Goal: Task Accomplishment & Management: Use online tool/utility

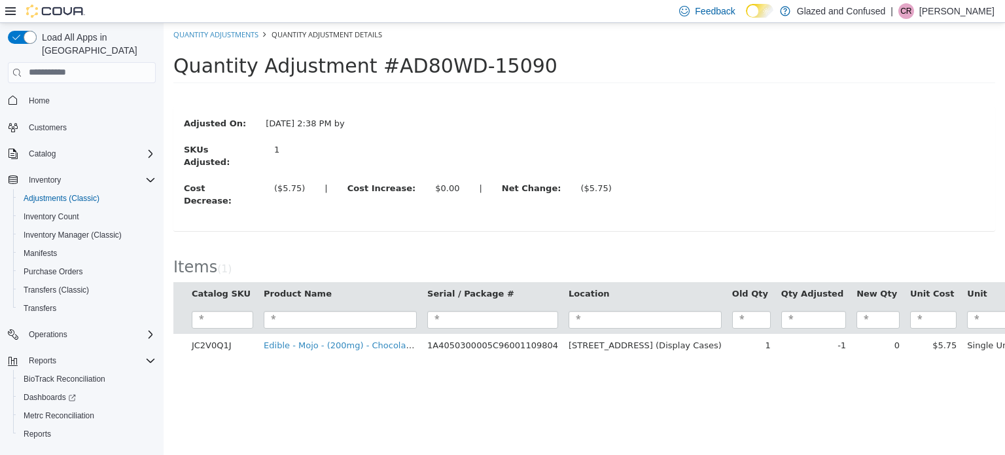
scroll to position [8, 0]
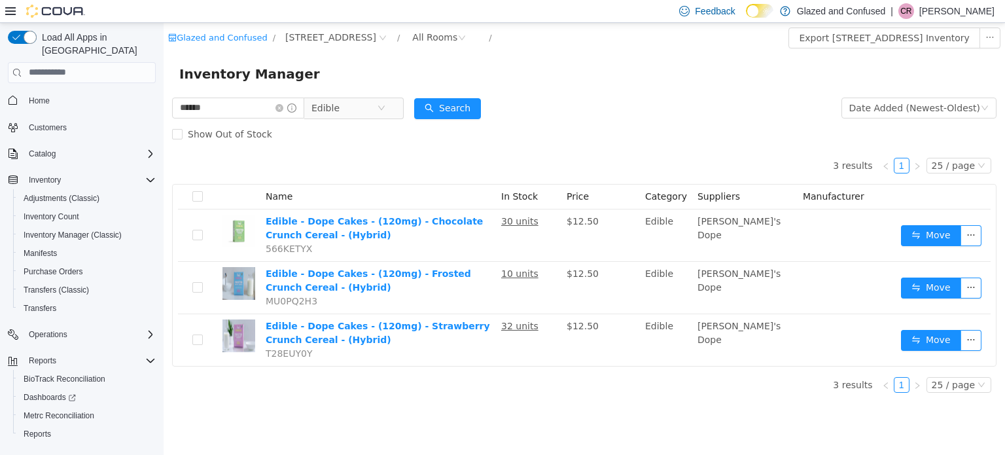
click at [247, 91] on div "Inventory Manager" at bounding box center [584, 73] width 841 height 42
click at [247, 92] on div "Inventory Manager" at bounding box center [584, 73] width 841 height 42
click at [247, 93] on div "Inventory Manager" at bounding box center [584, 73] width 841 height 42
click at [245, 105] on input "******" at bounding box center [238, 107] width 132 height 21
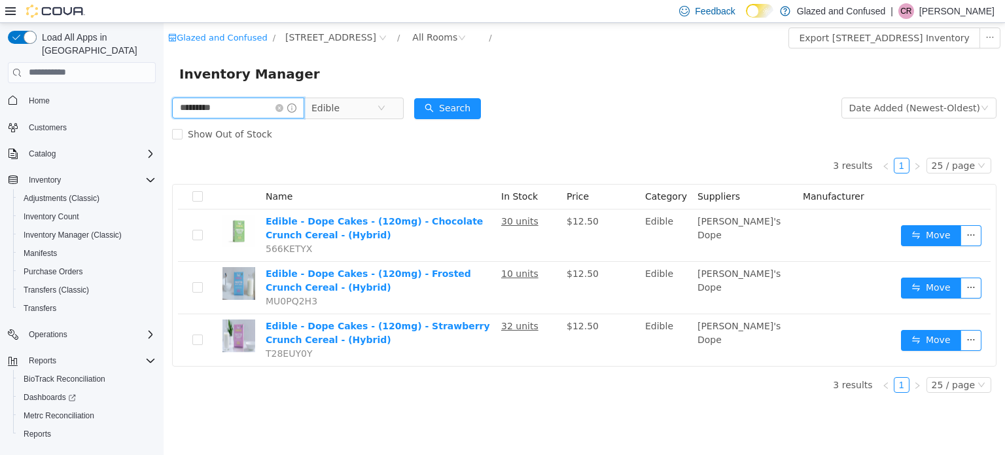
type input "*********"
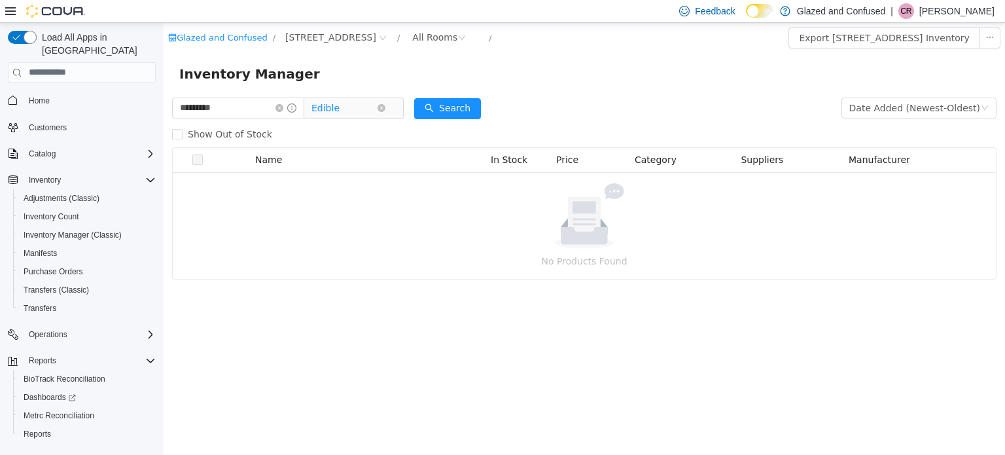
click at [336, 107] on span "Edible" at bounding box center [325, 107] width 28 height 20
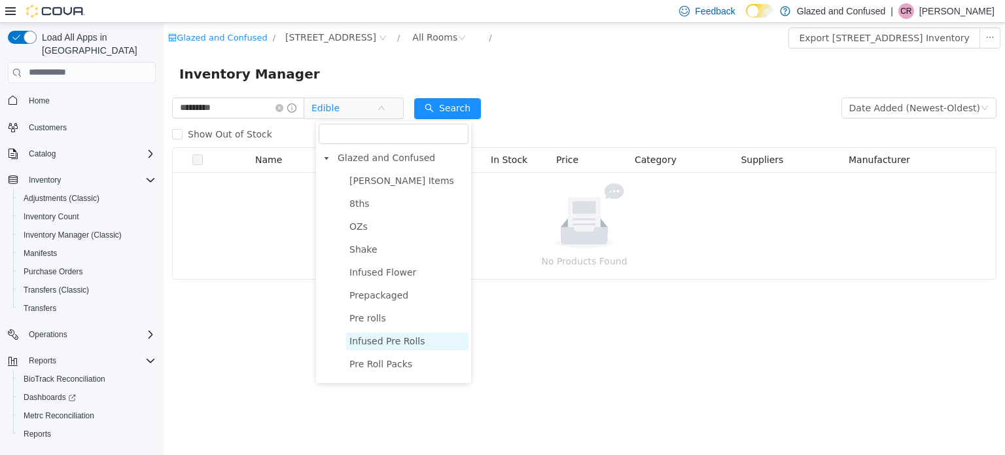
click at [379, 332] on span "Infused Pre Rolls" at bounding box center [407, 341] width 122 height 18
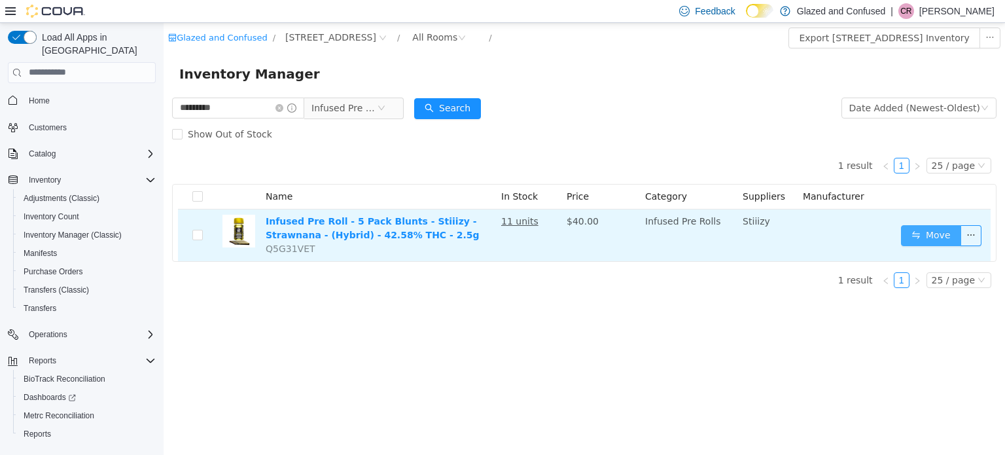
click at [939, 237] on button "Move" at bounding box center [931, 234] width 60 height 21
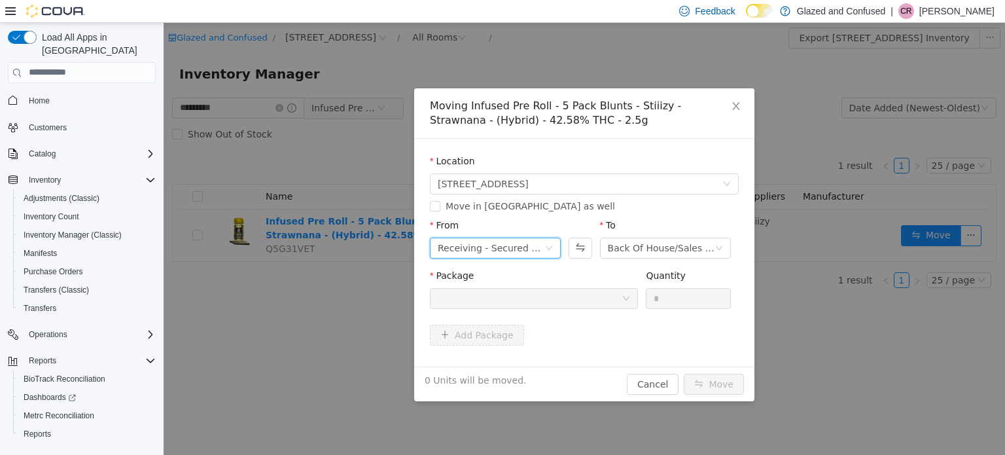
click at [468, 245] on div "Receiving - Secured Storage C" at bounding box center [491, 247] width 107 height 20
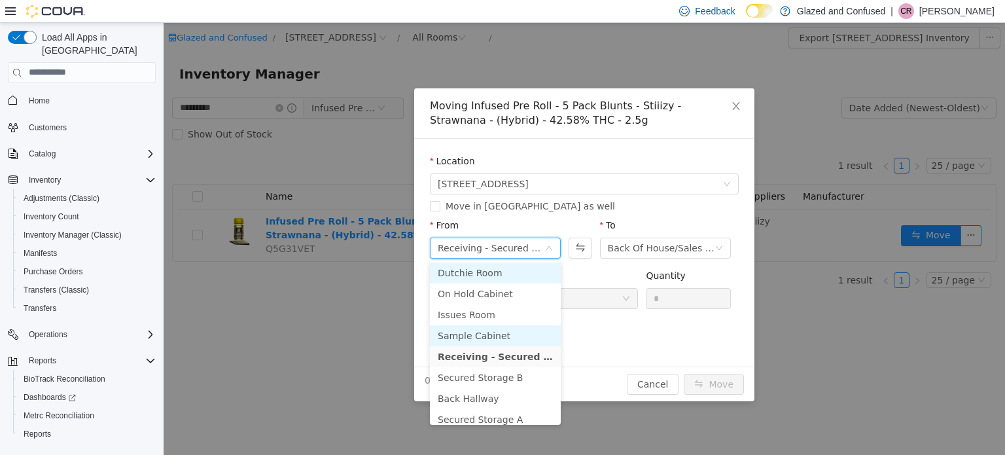
scroll to position [65, 0]
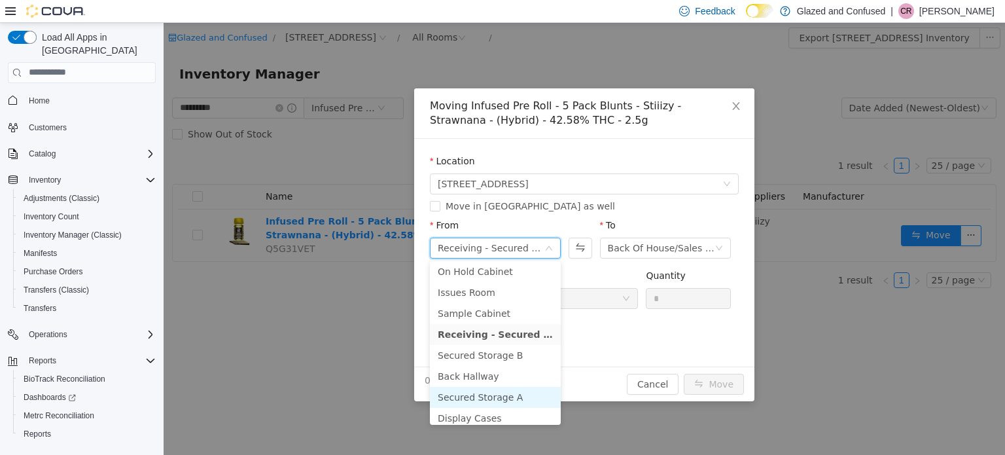
click at [500, 389] on li "Secured Storage A" at bounding box center [495, 396] width 131 height 21
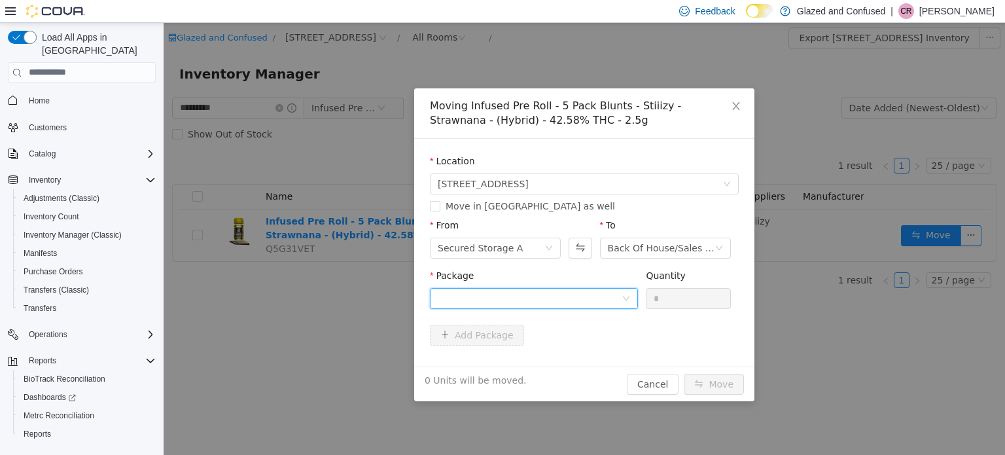
click at [556, 289] on div at bounding box center [530, 298] width 184 height 20
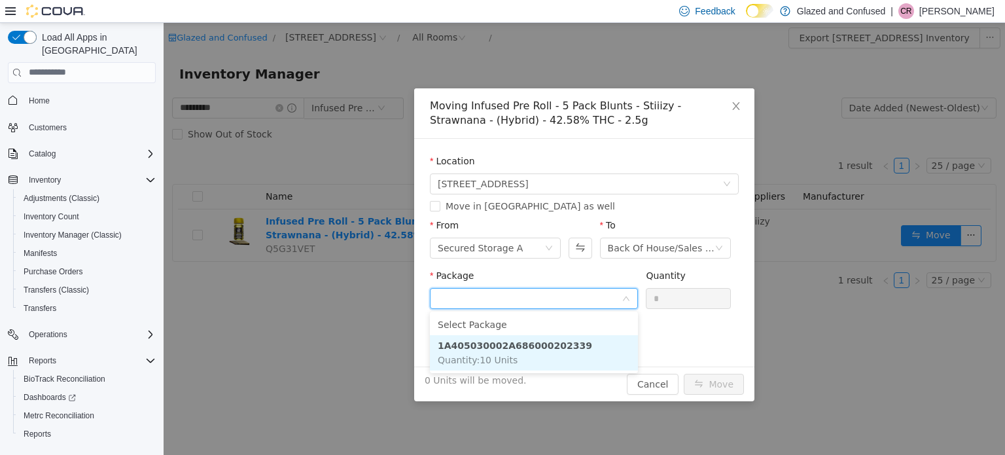
drag, startPoint x: 565, startPoint y: 347, endPoint x: 651, endPoint y: 320, distance: 90.4
click at [565, 347] on li "1A405030002A686000202339 Quantity : 10 Units" at bounding box center [534, 351] width 208 height 35
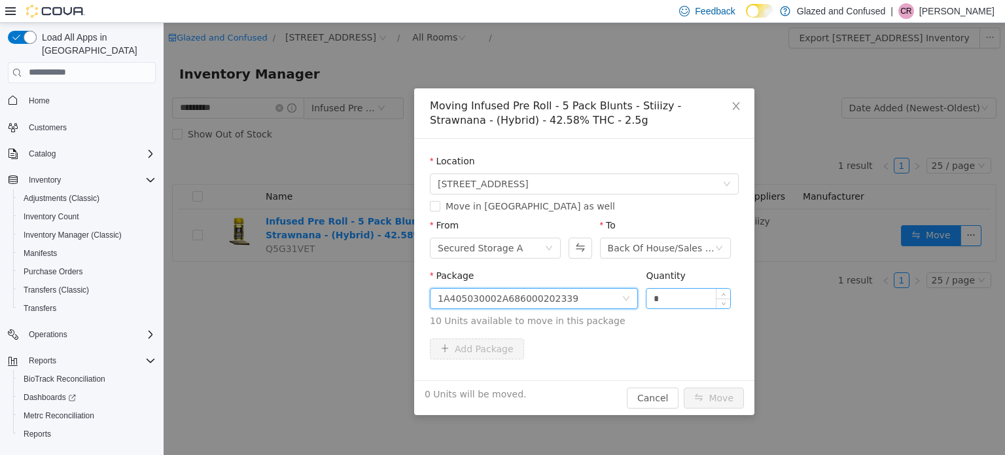
click at [675, 296] on input "*" at bounding box center [688, 298] width 84 height 20
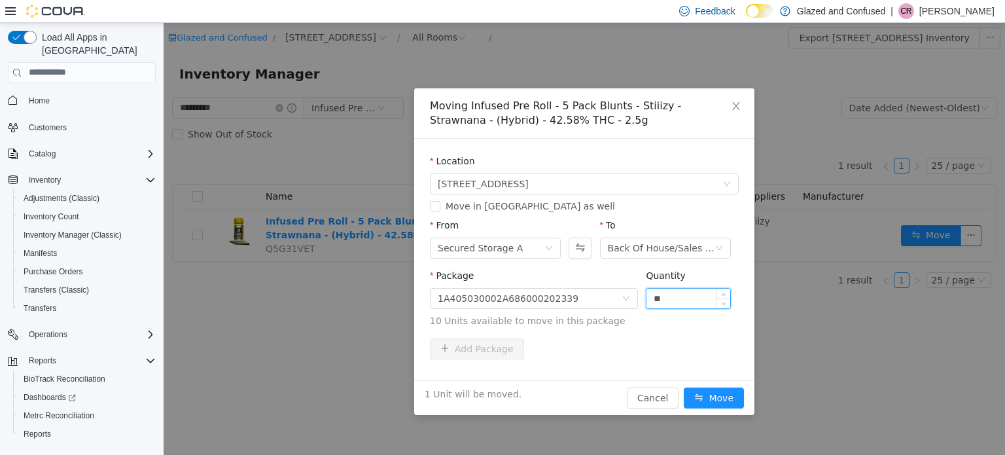
type input "**"
click at [684, 387] on button "Move" at bounding box center [714, 397] width 60 height 21
